Goal: Book appointment/travel/reservation

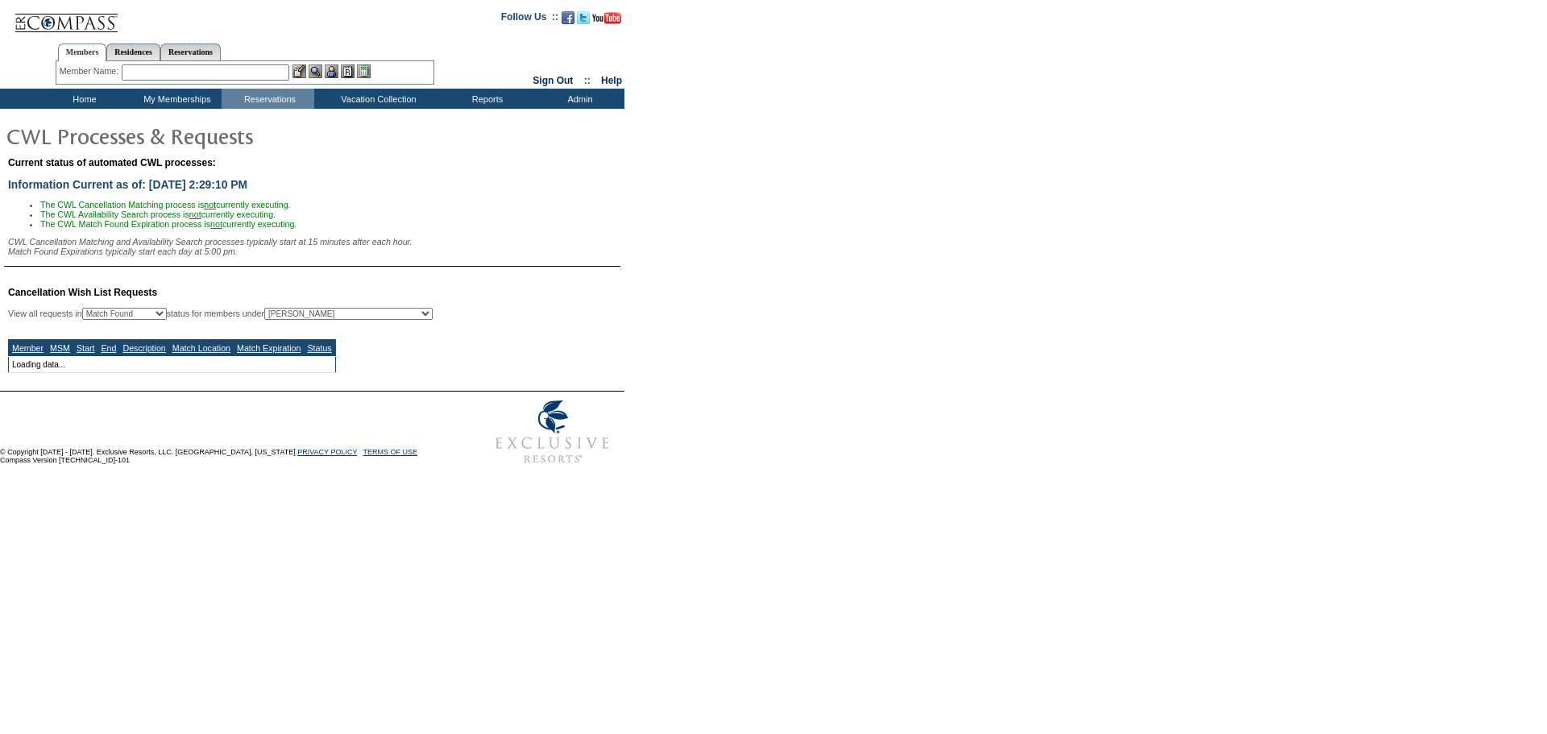
select select "50"
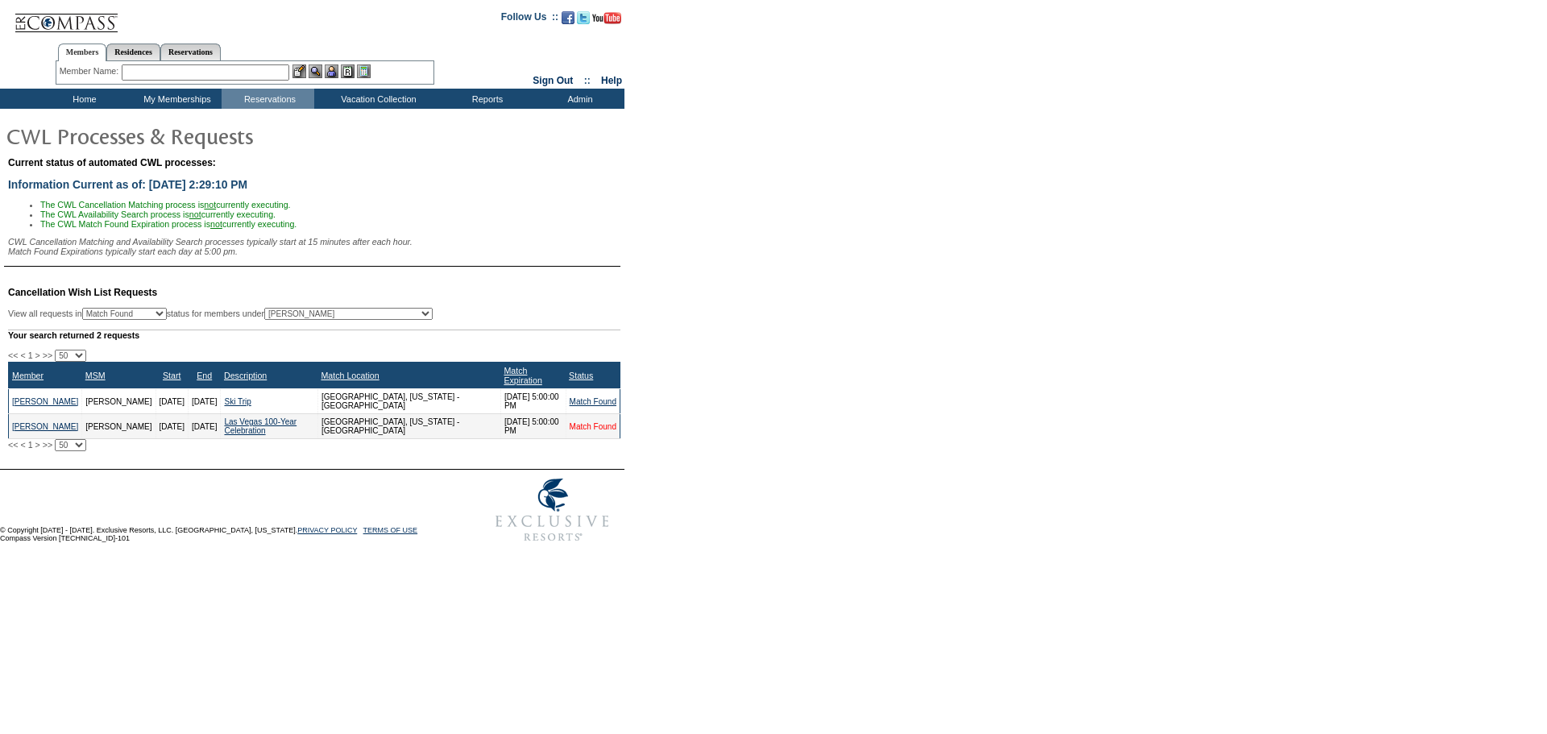
click at [578, 430] on link "Match Found" at bounding box center [593, 426] width 47 height 9
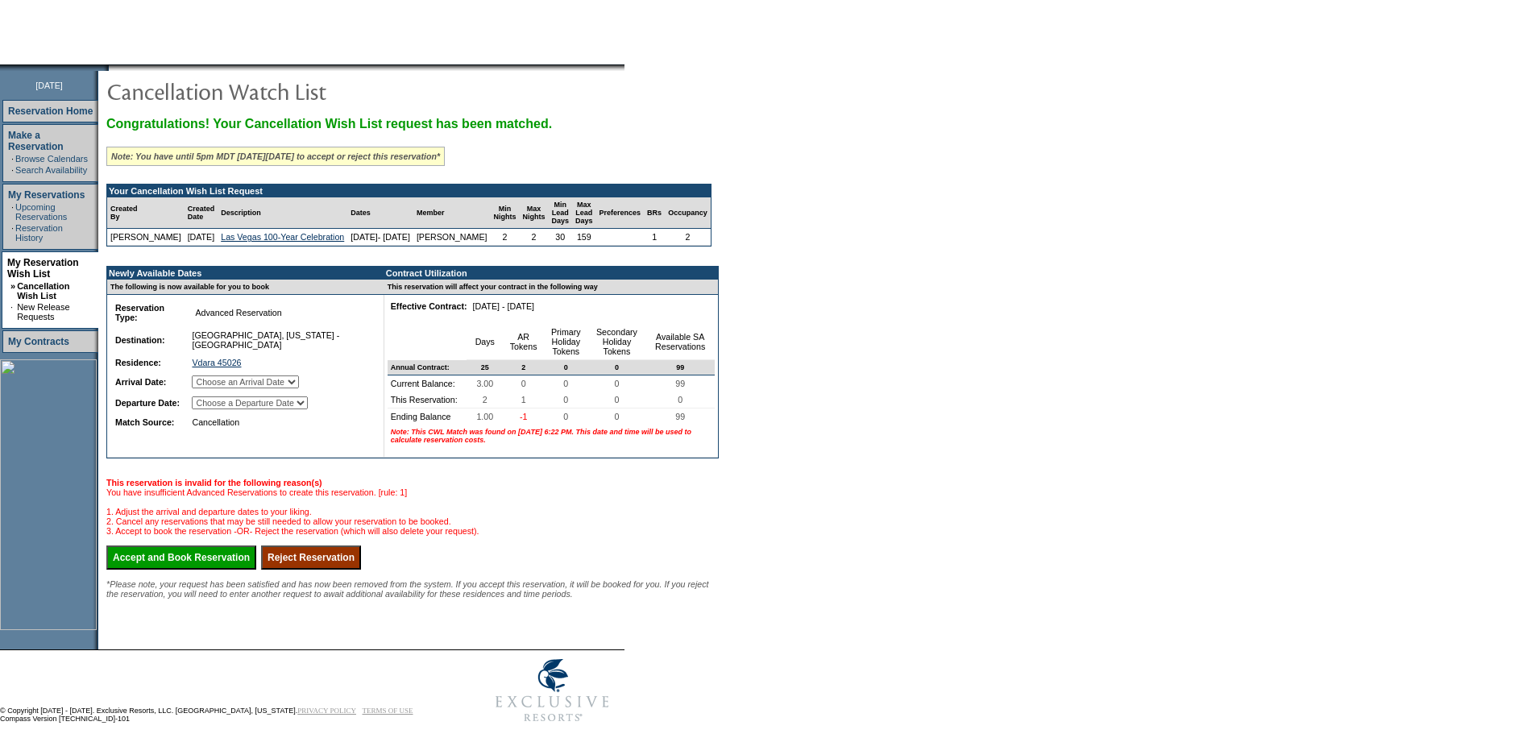
scroll to position [142, 0]
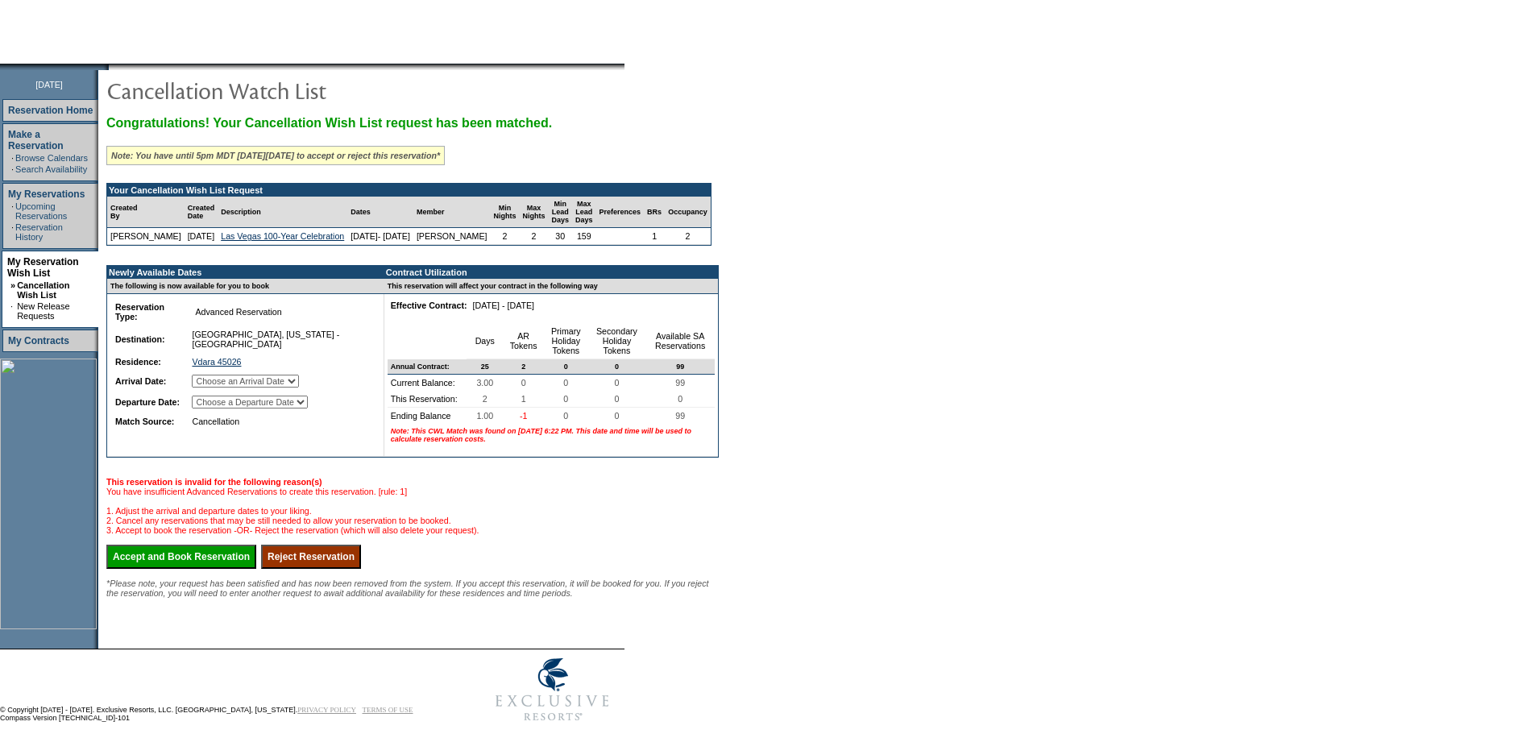
click at [299, 388] on select "Choose an Arrival Date [DATE] [DATE]" at bounding box center [245, 381] width 107 height 13
select select "[DATE]"
click at [212, 388] on select "Choose an Arrival Date [DATE] [DATE]" at bounding box center [245, 381] width 107 height 13
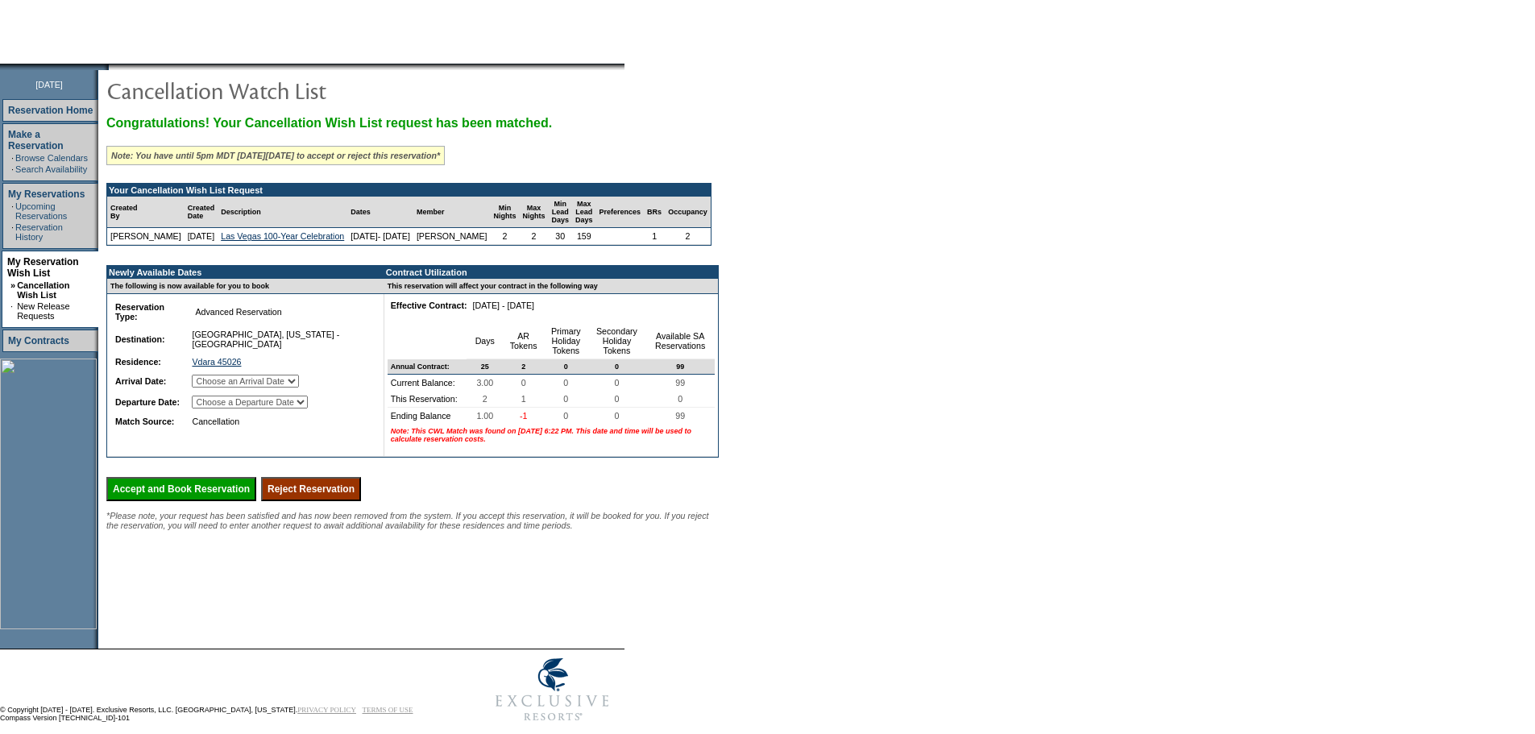
click at [308, 409] on select "Choose a Departure Date [DATE] [DATE]" at bounding box center [250, 402] width 116 height 13
click at [679, 520] on div "Congratulations! Your Cancellation Wish List request has been matched. Note: Yo…" at bounding box center [412, 323] width 613 height 414
click at [361, 501] on input "Reject Reservation" at bounding box center [311, 489] width 100 height 24
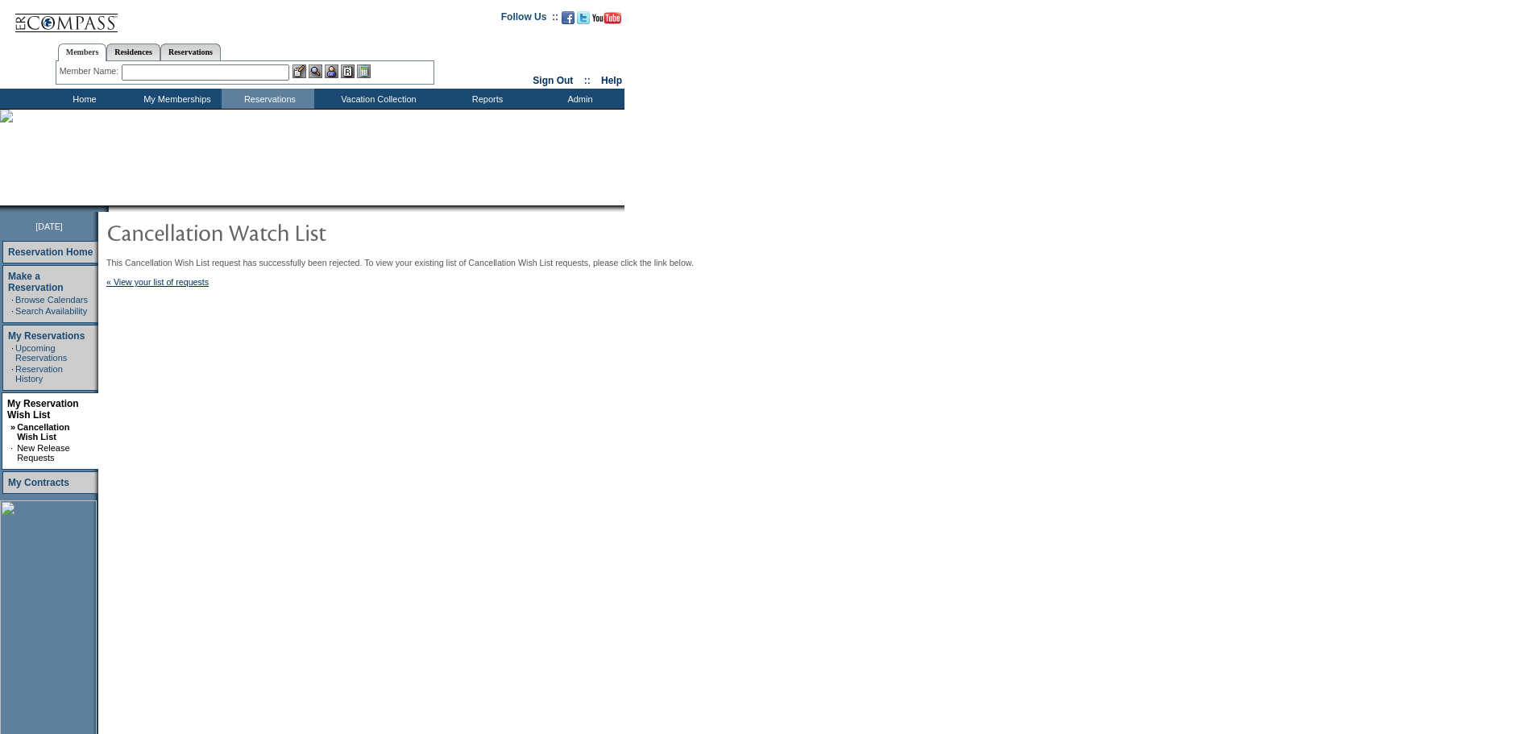
click at [73, 108] on td "Home" at bounding box center [82, 99] width 93 height 20
